Goal: Information Seeking & Learning: Learn about a topic

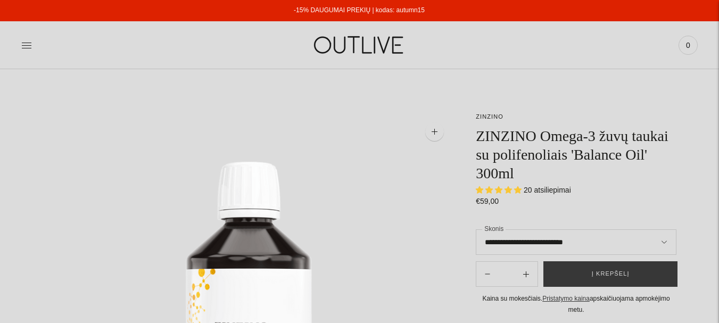
select select "**********"
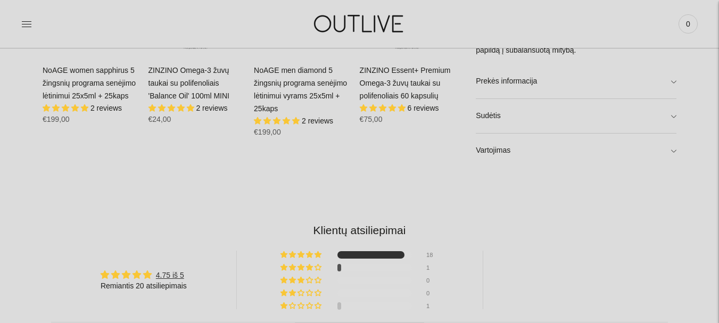
scroll to position [798, 0]
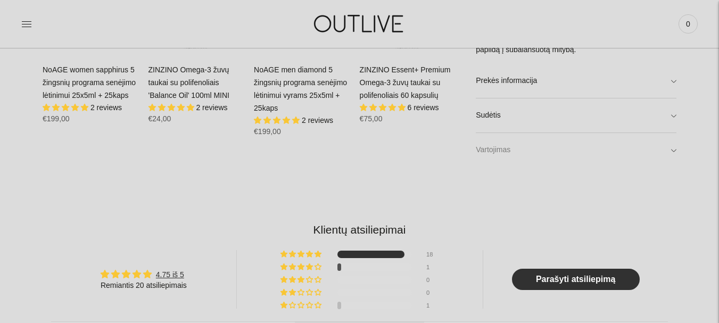
click at [676, 147] on link "Vartojimas" at bounding box center [576, 150] width 201 height 34
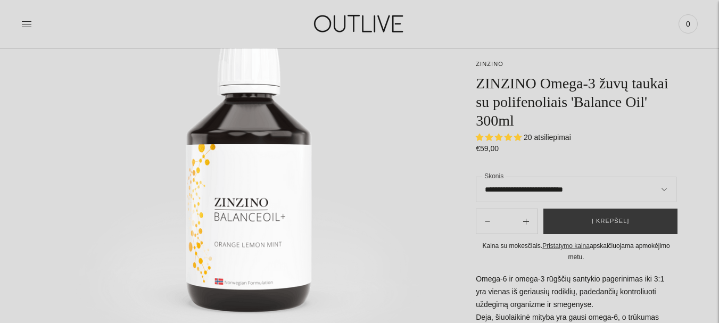
scroll to position [106, 0]
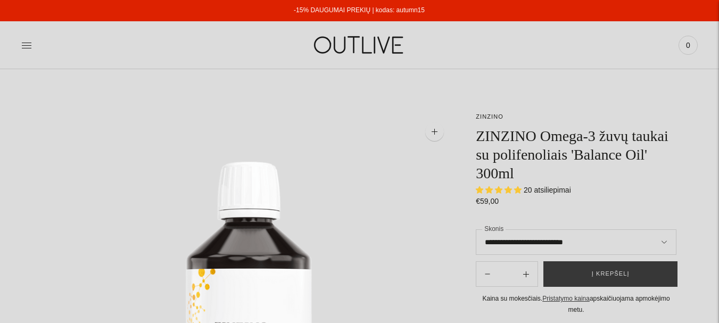
select select "**********"
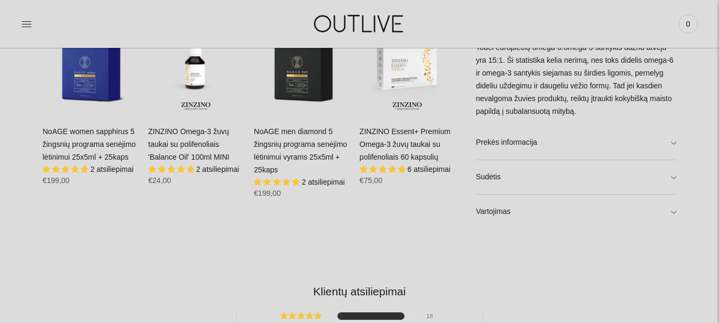
scroll to position [745, 0]
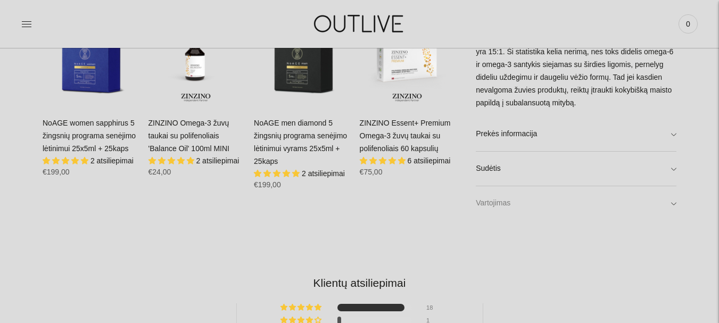
click at [675, 204] on link "Vartojimas" at bounding box center [576, 203] width 201 height 34
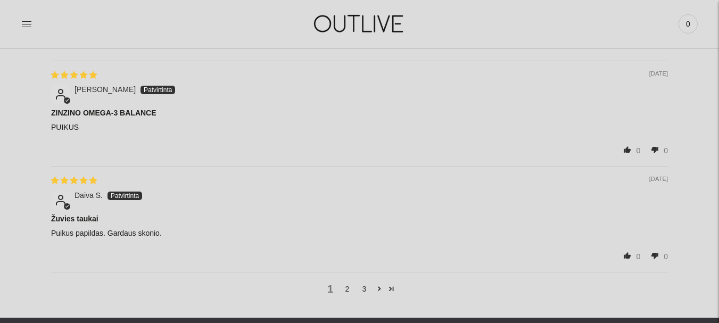
scroll to position [1703, 0]
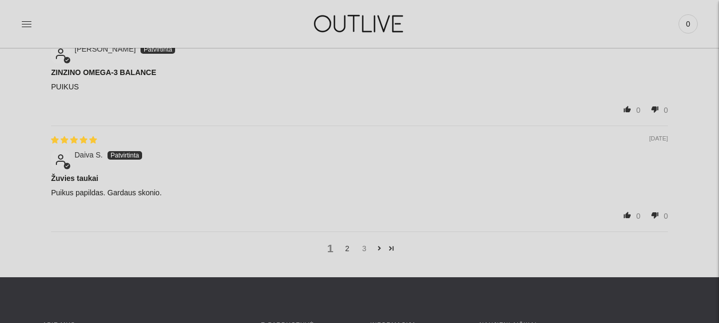
click at [359, 243] on link "3" at bounding box center [364, 249] width 17 height 12
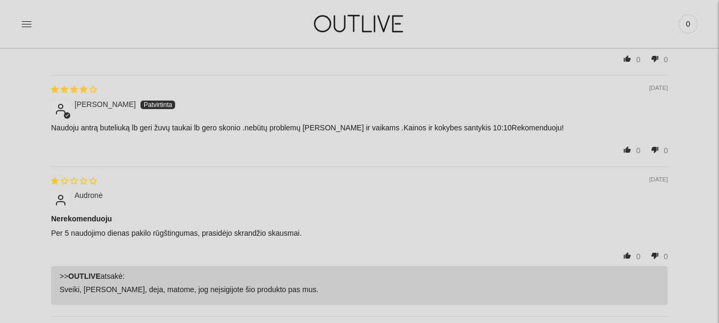
scroll to position [1610, 0]
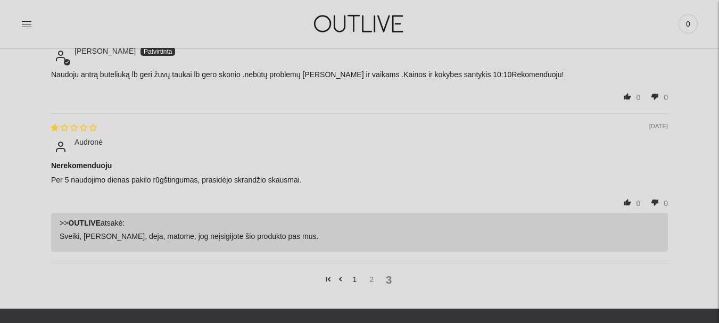
click at [372, 276] on link "2" at bounding box center [372, 280] width 17 height 12
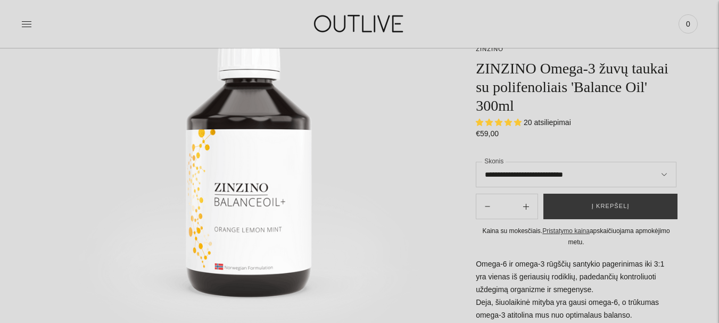
scroll to position [120, 0]
